Goal: Information Seeking & Learning: Check status

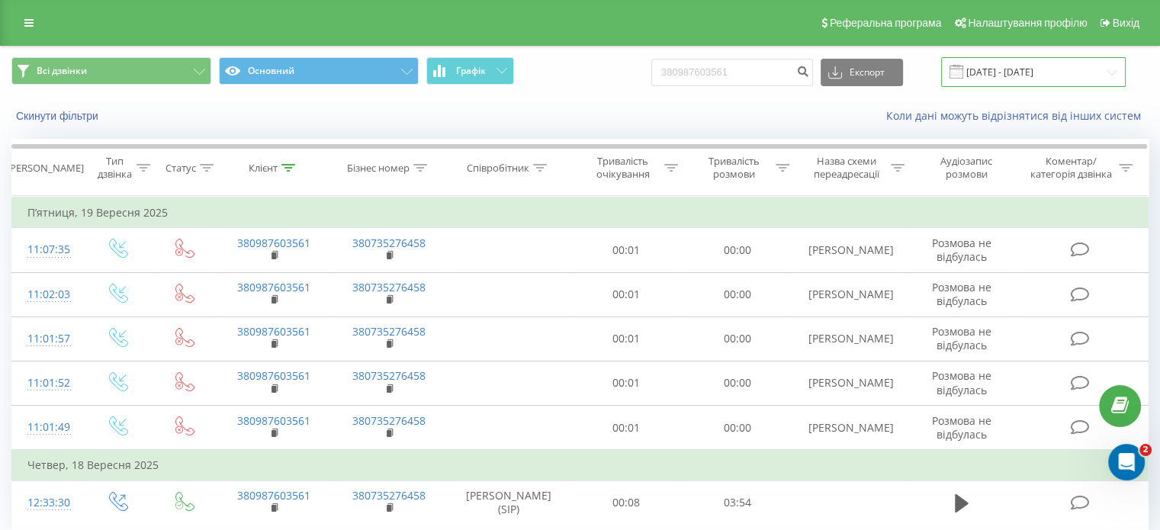
click at [1021, 79] on input "[DATE] - [DATE]" at bounding box center [1033, 72] width 185 height 30
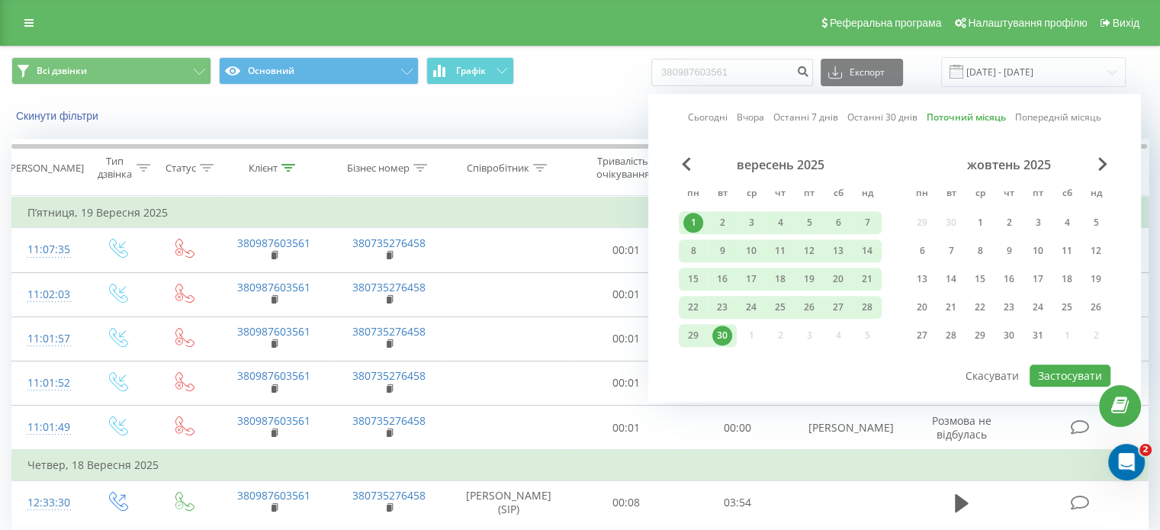
click at [696, 220] on div "1" at bounding box center [693, 223] width 20 height 20
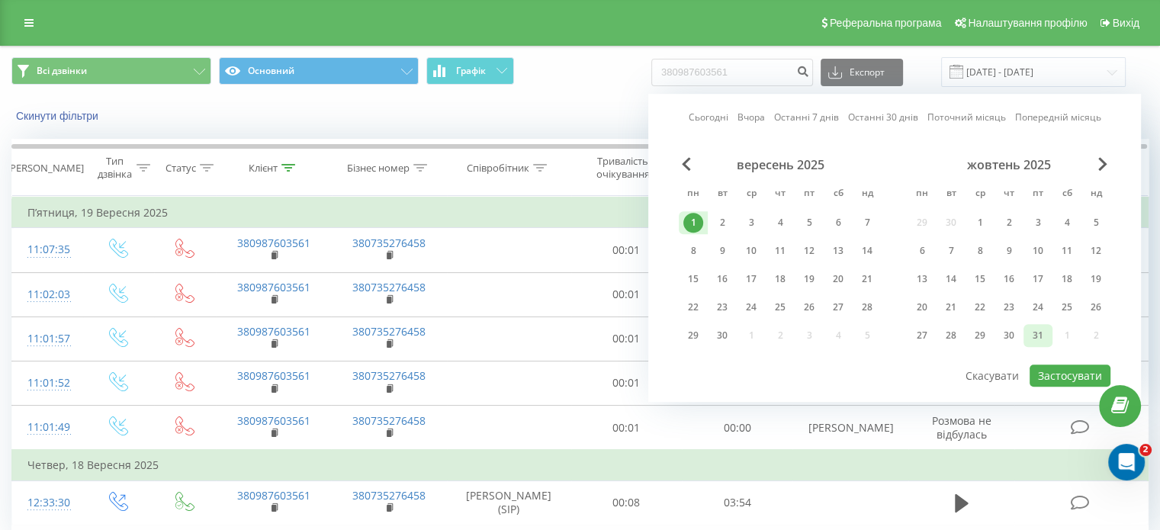
click at [1034, 332] on div "31" at bounding box center [1038, 336] width 20 height 20
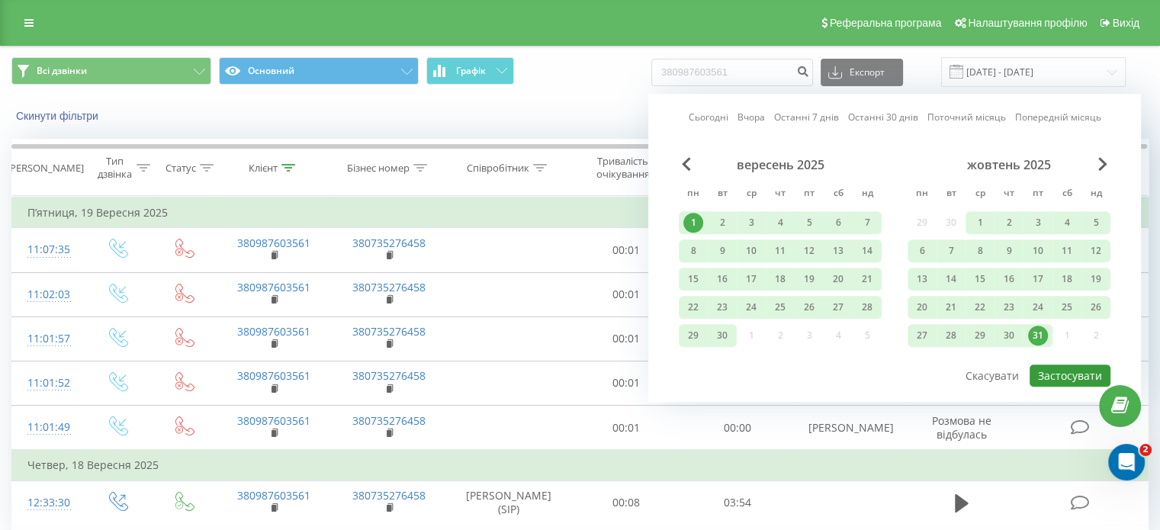
click at [1054, 372] on button "Застосувати" at bounding box center [1070, 376] width 81 height 22
type input "[DATE] - [DATE]"
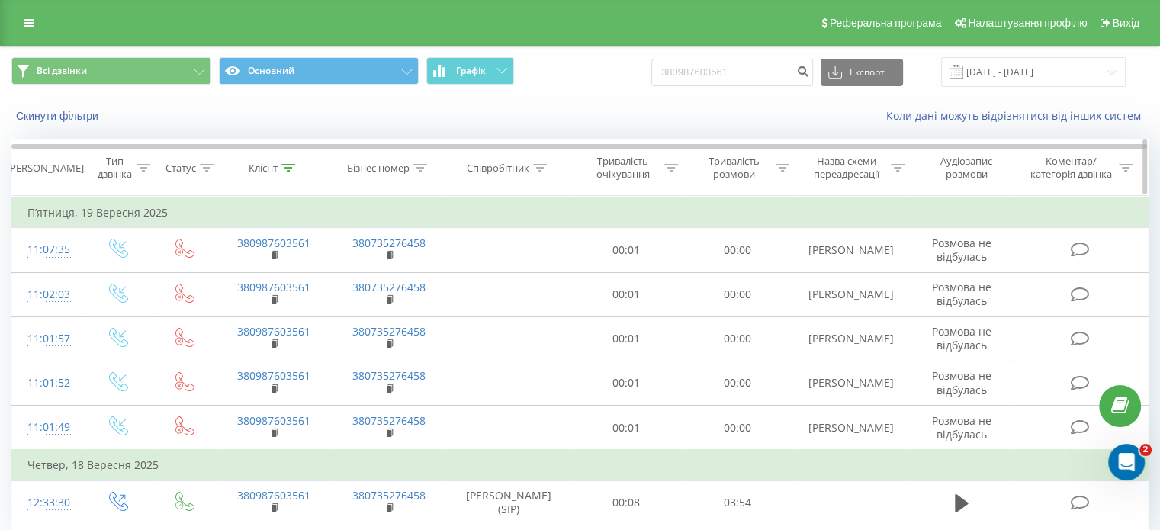
click at [284, 168] on icon at bounding box center [288, 168] width 14 height 8
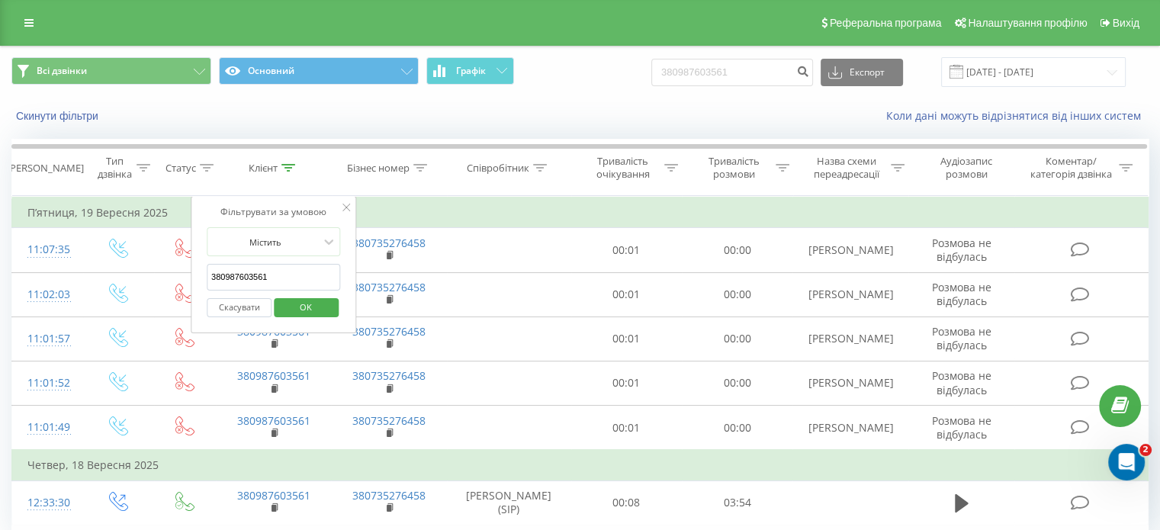
click at [264, 280] on input "380987603561" at bounding box center [274, 277] width 134 height 27
paste input "70894615"
type input "380970894615"
click at [305, 305] on span "OK" at bounding box center [305, 307] width 43 height 24
